Goal: Entertainment & Leisure: Consume media (video, audio)

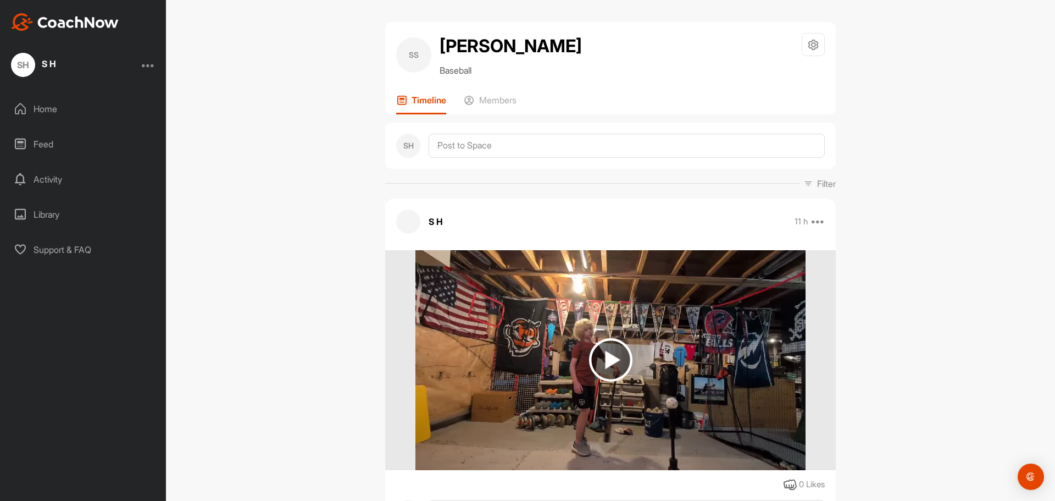
click at [597, 354] on img at bounding box center [610, 359] width 43 height 43
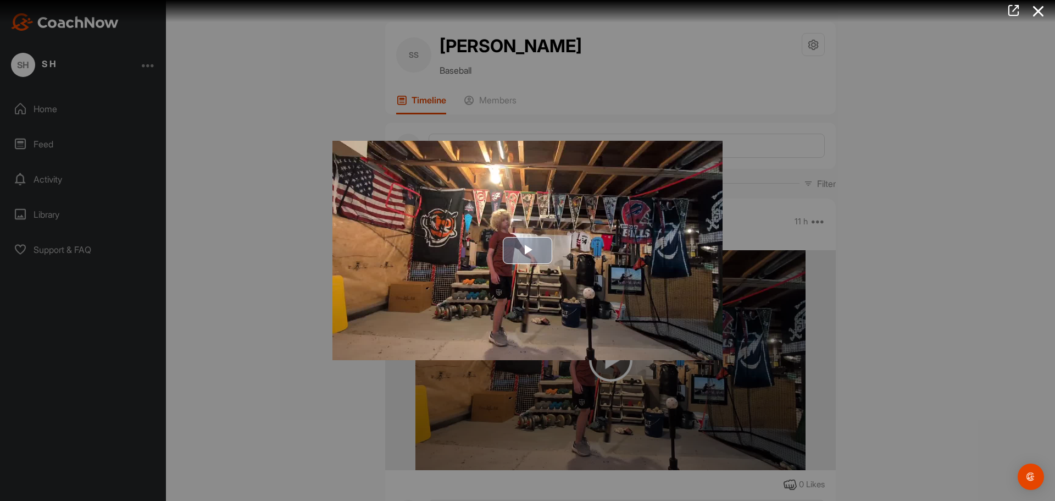
click at [541, 276] on img "Video Player" at bounding box center [527, 251] width 390 height 220
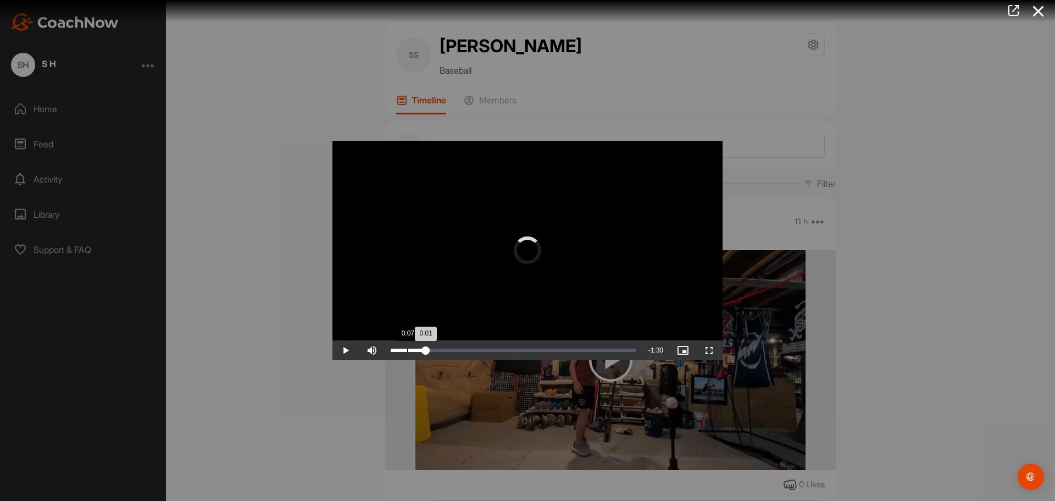
click at [438, 349] on div "Loaded : 7.14% 0:07 0:01" at bounding box center [514, 349] width 246 height 3
drag, startPoint x: 428, startPoint y: 349, endPoint x: 449, endPoint y: 350, distance: 21.5
click at [449, 350] on div "0:24" at bounding box center [420, 349] width 58 height 3
click at [459, 349] on div "Loaded : 28.06% 0:29 0:25" at bounding box center [514, 349] width 246 height 3
click at [467, 349] on div "Progress Bar" at bounding box center [445, 349] width 45 height 3
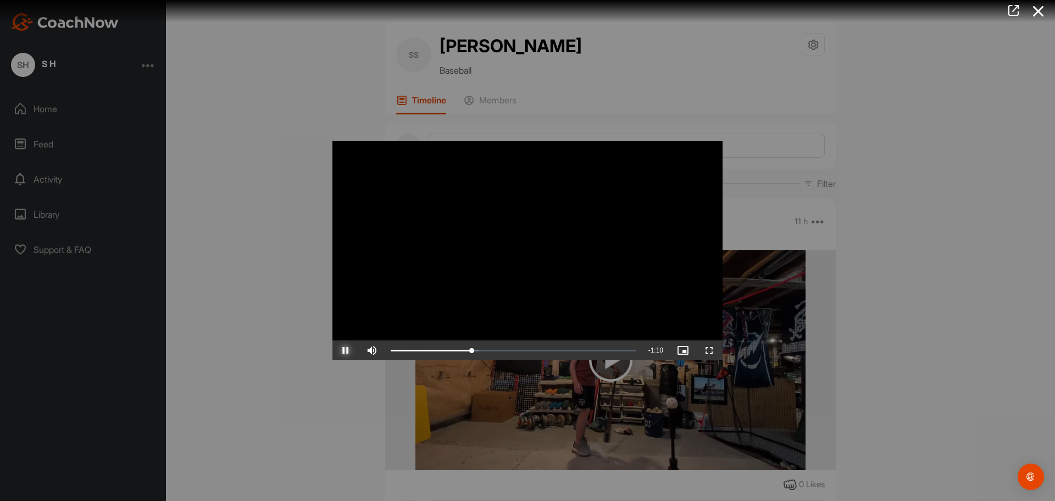
click at [342, 350] on span "Video Player" at bounding box center [345, 350] width 26 height 0
click at [706, 350] on span "Video Player" at bounding box center [709, 350] width 26 height 0
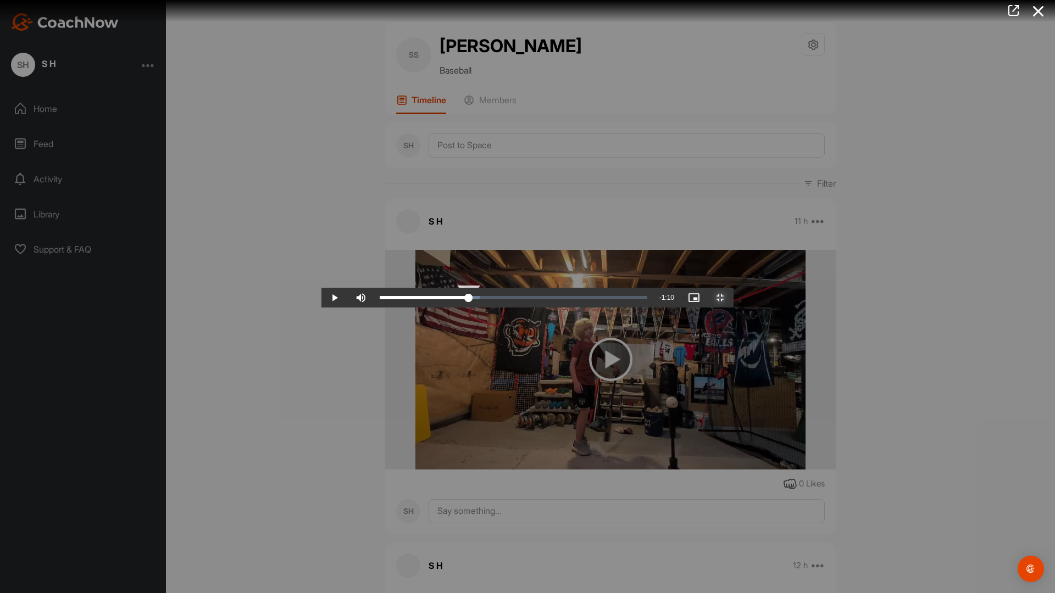
click at [380, 299] on div "0:34" at bounding box center [424, 297] width 89 height 3
click at [380, 299] on div "0:34" at bounding box center [425, 297] width 90 height 3
click at [380, 299] on div "Loaded : 37.48% 0:36 0:34" at bounding box center [514, 297] width 268 height 3
click at [428, 308] on div "Loaded : 37.58% 0:42 0:36" at bounding box center [513, 298] width 279 height 20
click at [767, 299] on div "0:44" at bounding box center [767, 297] width 1 height 3
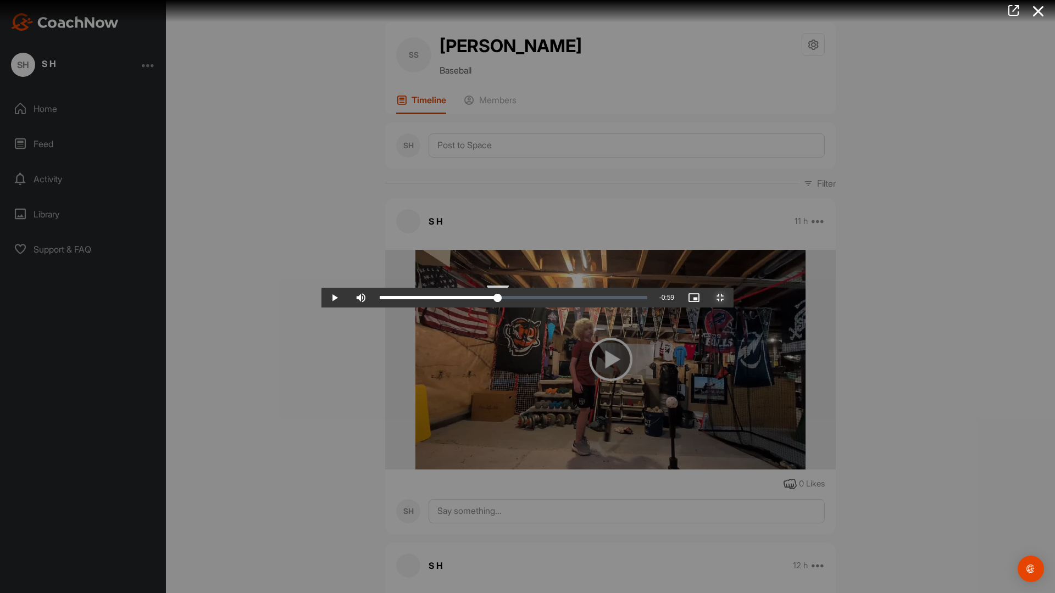
drag, startPoint x: 446, startPoint y: 582, endPoint x: 460, endPoint y: 580, distance: 13.9
click at [460, 299] on div "0:46" at bounding box center [439, 297] width 118 height 3
click at [461, 299] on div "0:45" at bounding box center [439, 297] width 118 height 3
click at [468, 308] on div "Loaded : 47.32% 0:46 0:46" at bounding box center [513, 298] width 279 height 20
click at [467, 299] on div "0:46" at bounding box center [440, 297] width 120 height 3
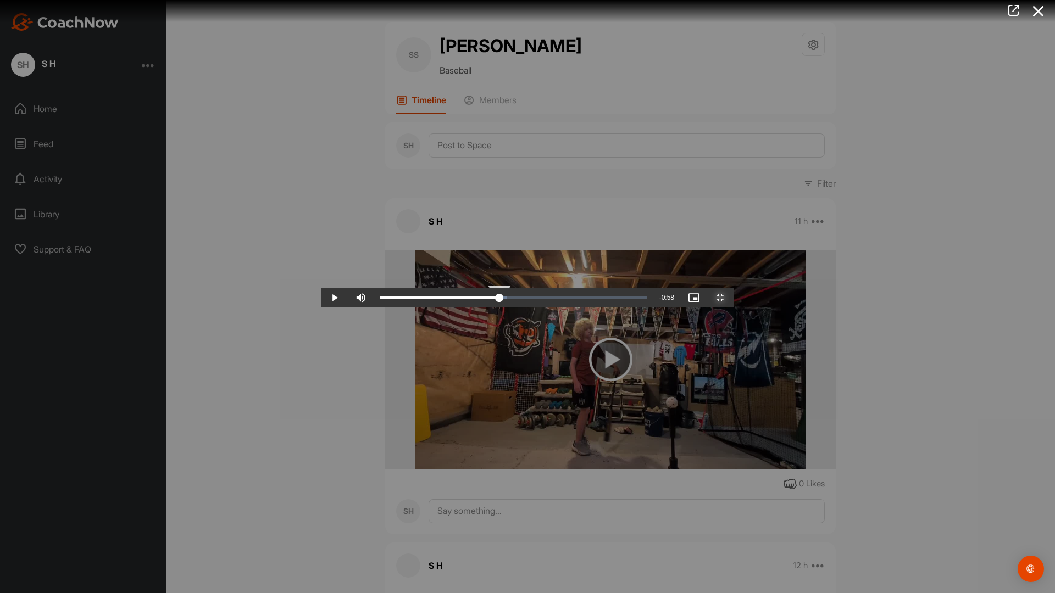
click at [465, 299] on div "0:46" at bounding box center [440, 297] width 120 height 3
click at [467, 299] on div "0:46" at bounding box center [440, 297] width 120 height 3
click at [469, 299] on div "0:46" at bounding box center [440, 297] width 120 height 3
click at [468, 299] on div "0:46" at bounding box center [440, 297] width 120 height 3
click at [466, 299] on div "0:46" at bounding box center [440, 297] width 120 height 3
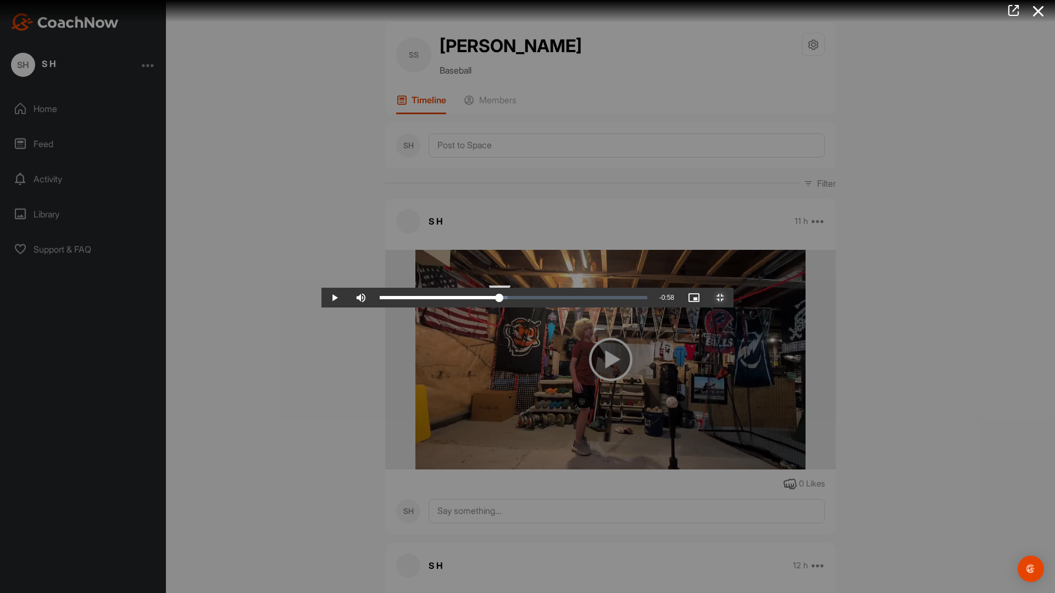
click at [467, 299] on div "0:46" at bounding box center [440, 297] width 120 height 3
click at [469, 299] on div "0:46" at bounding box center [440, 297] width 120 height 3
drag, startPoint x: 469, startPoint y: 582, endPoint x: 640, endPoint y: 576, distance: 171.0
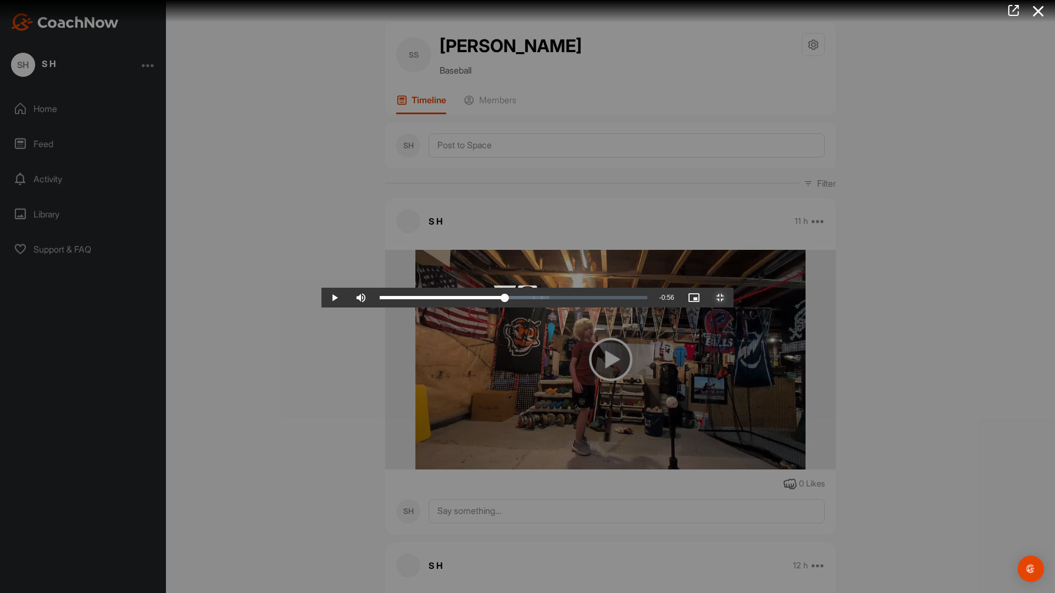
click at [640, 308] on div "Loaded : 63.32% 1:06 1:06" at bounding box center [513, 298] width 279 height 20
click at [647, 299] on div "Loaded : 66.79% 1:09 1:06" at bounding box center [514, 297] width 268 height 3
click at [647, 299] on div "Loaded : 69.63% 1:08 1:08" at bounding box center [514, 297] width 268 height 3
click at [556, 299] on div "1:08" at bounding box center [468, 297] width 176 height 3
click at [557, 299] on div "1:08" at bounding box center [468, 297] width 177 height 3
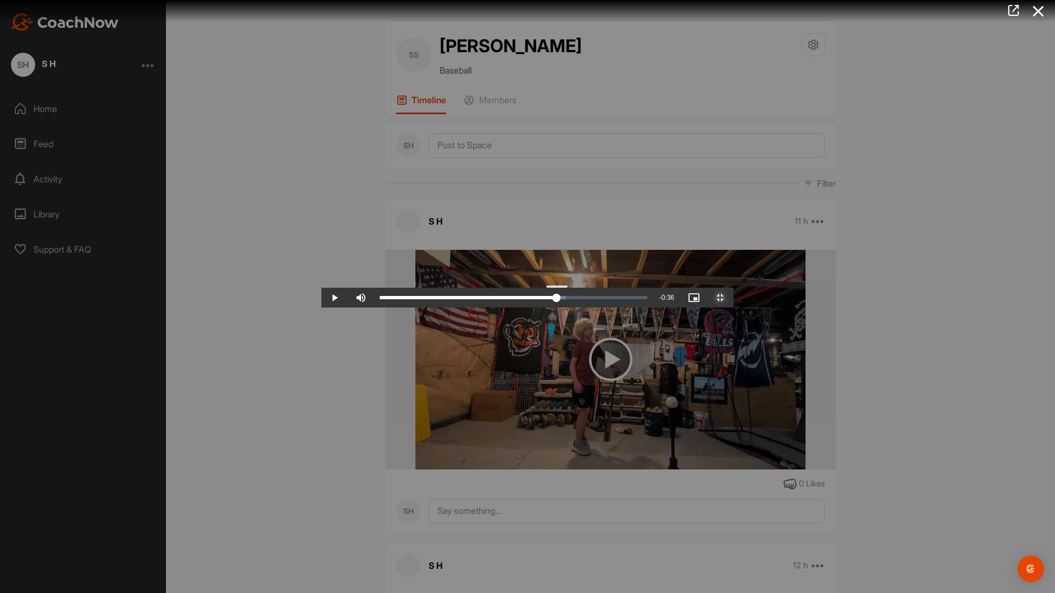
click at [557, 299] on div "1:08" at bounding box center [468, 297] width 177 height 3
click at [557, 299] on div "1:09" at bounding box center [468, 297] width 177 height 3
click at [558, 299] on div "1:09" at bounding box center [469, 297] width 178 height 3
click at [557, 299] on div "1:09" at bounding box center [468, 297] width 177 height 3
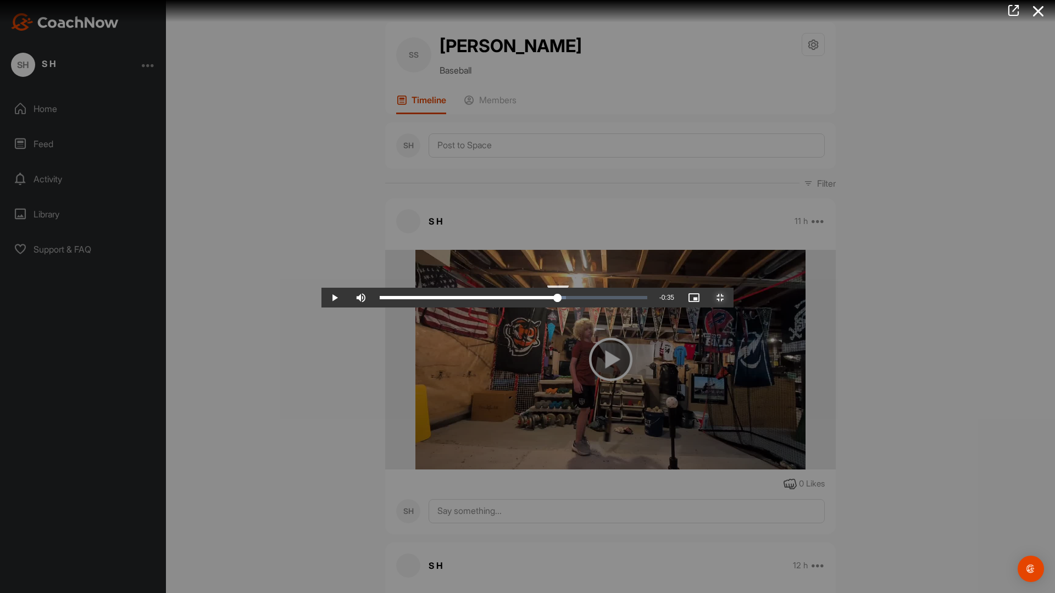
click at [558, 299] on div "1:09" at bounding box center [469, 297] width 178 height 3
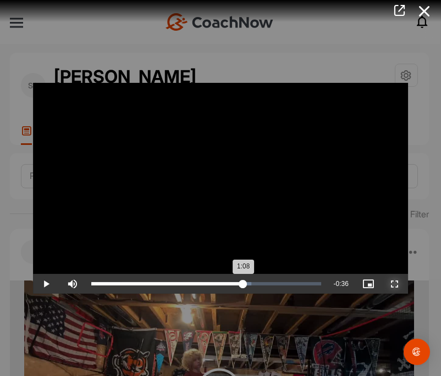
click at [243, 284] on div "1:08" at bounding box center [167, 283] width 152 height 3
click at [243, 283] on div "1:08" at bounding box center [167, 283] width 152 height 3
click at [245, 283] on div "1:09" at bounding box center [168, 283] width 154 height 3
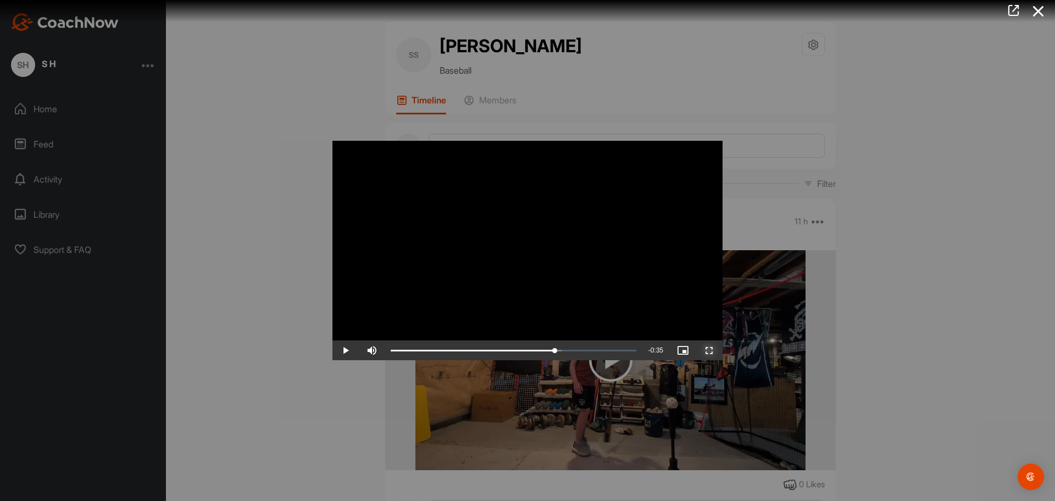
click at [704, 350] on span "Video Player" at bounding box center [709, 350] width 26 height 0
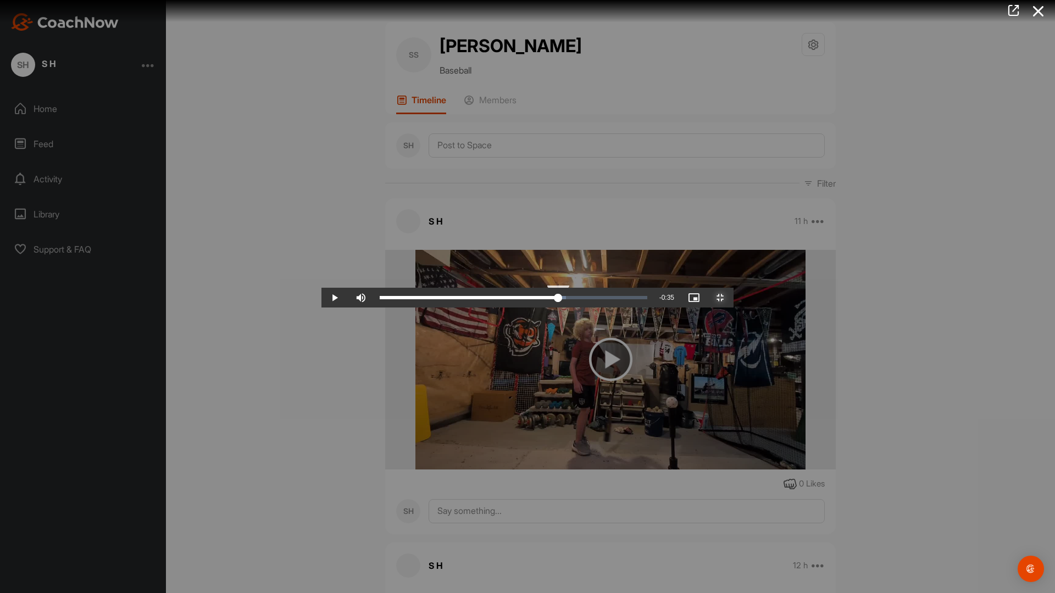
click at [558, 299] on div "1:09" at bounding box center [469, 297] width 179 height 3
click at [558, 299] on div "1:09" at bounding box center [469, 297] width 178 height 3
click at [557, 299] on div "1:09" at bounding box center [468, 297] width 177 height 3
click at [558, 299] on div "1:09" at bounding box center [469, 297] width 178 height 3
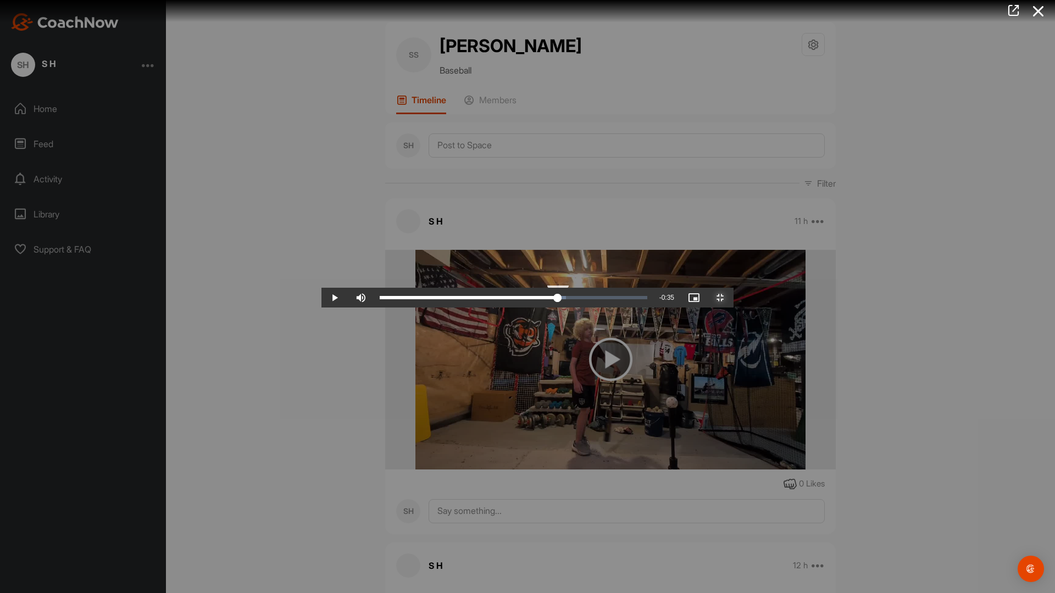
click at [558, 299] on div "1:09" at bounding box center [469, 297] width 178 height 3
click at [557, 299] on div "1:09" at bounding box center [468, 297] width 177 height 3
click at [558, 299] on div "1:09" at bounding box center [469, 297] width 178 height 3
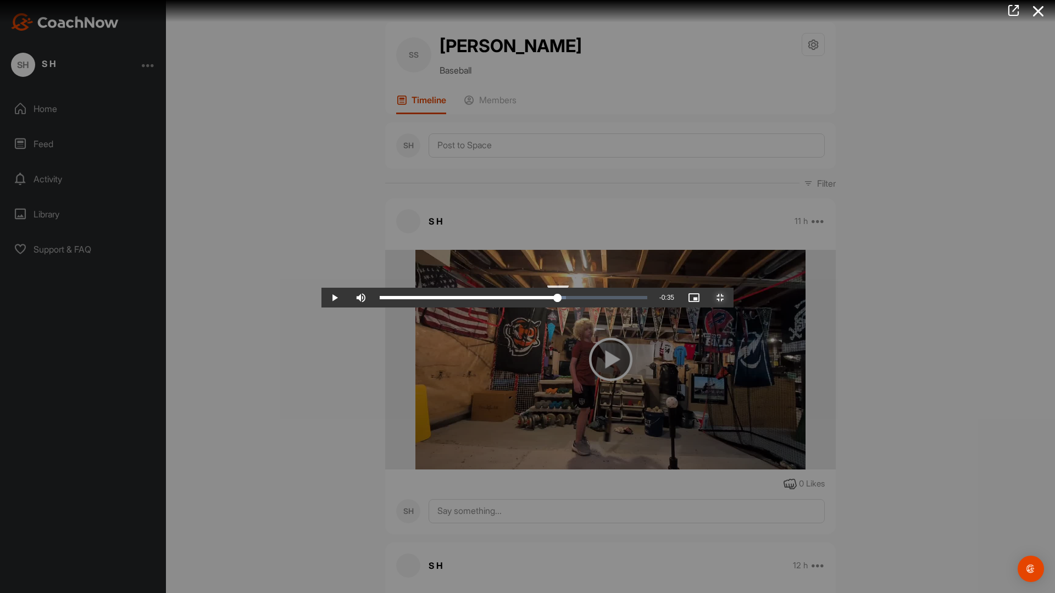
click at [558, 299] on div "1:09" at bounding box center [469, 297] width 178 height 3
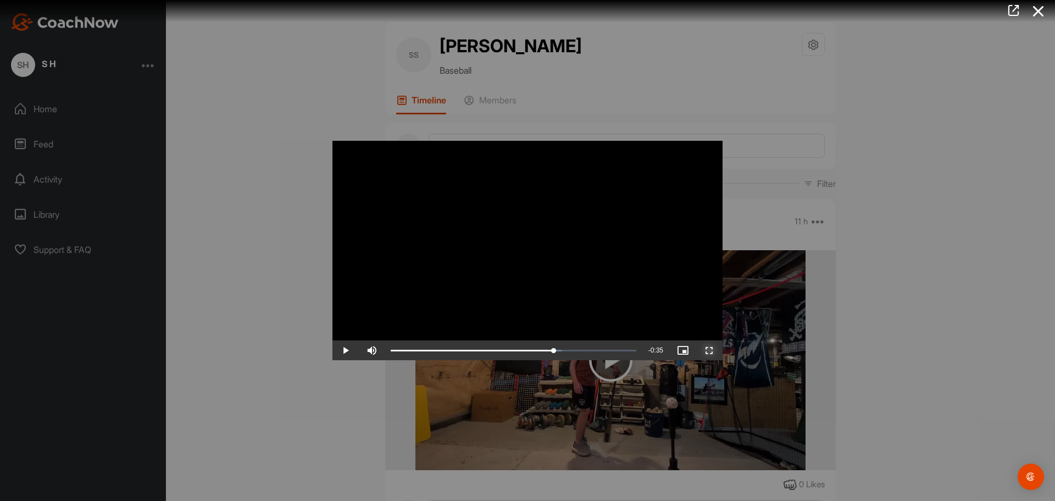
click at [711, 350] on span "Video Player" at bounding box center [709, 350] width 26 height 0
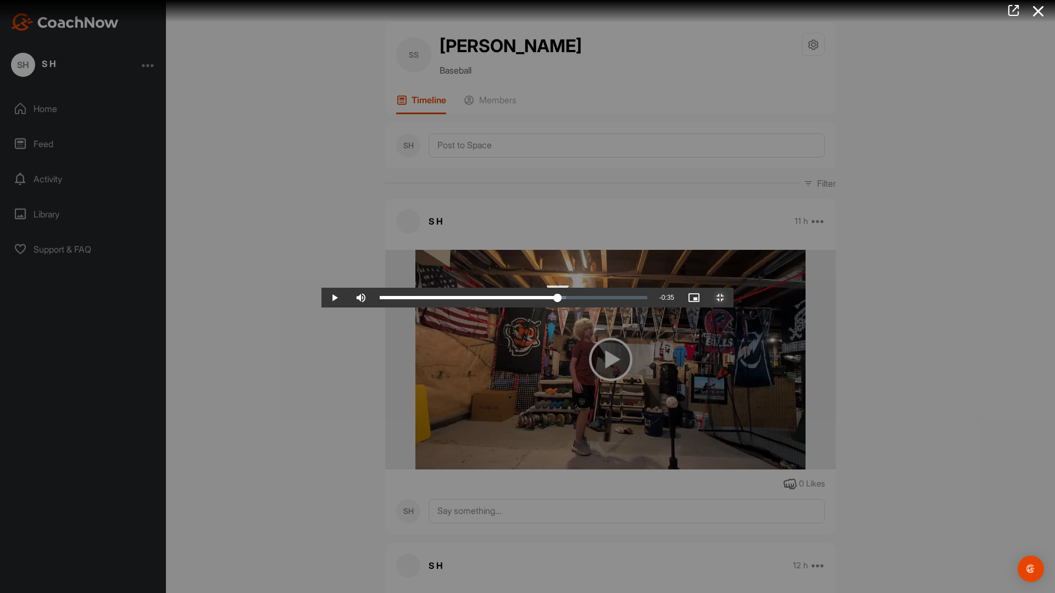
click at [558, 299] on div "1:09" at bounding box center [469, 297] width 178 height 3
click at [557, 299] on div "1:09" at bounding box center [468, 297] width 177 height 3
